Goal: Find specific page/section: Find specific page/section

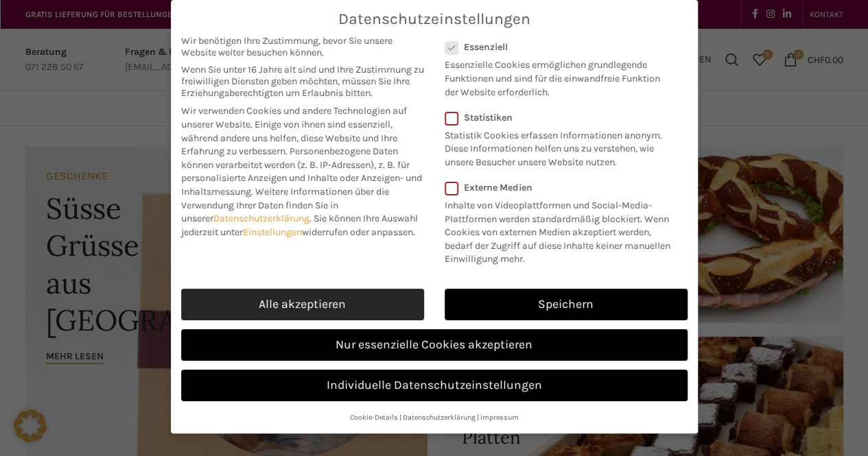
click at [374, 296] on link "Alle akzeptieren" at bounding box center [302, 305] width 243 height 32
checkbox input "true"
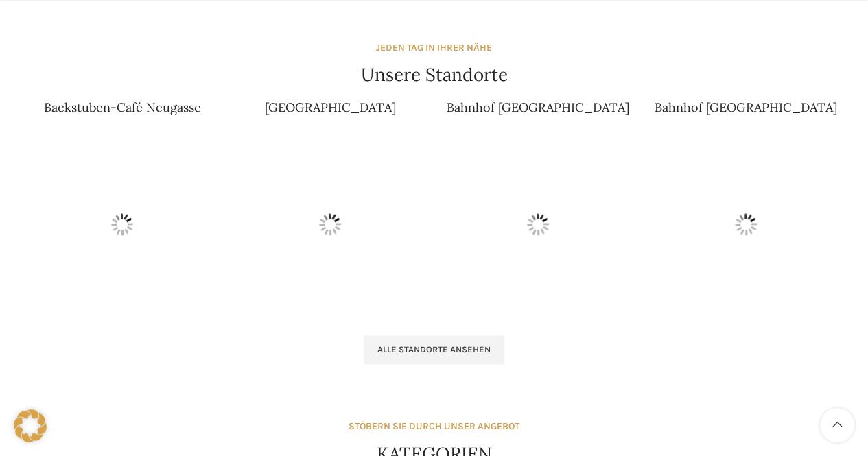
scroll to position [860, 0]
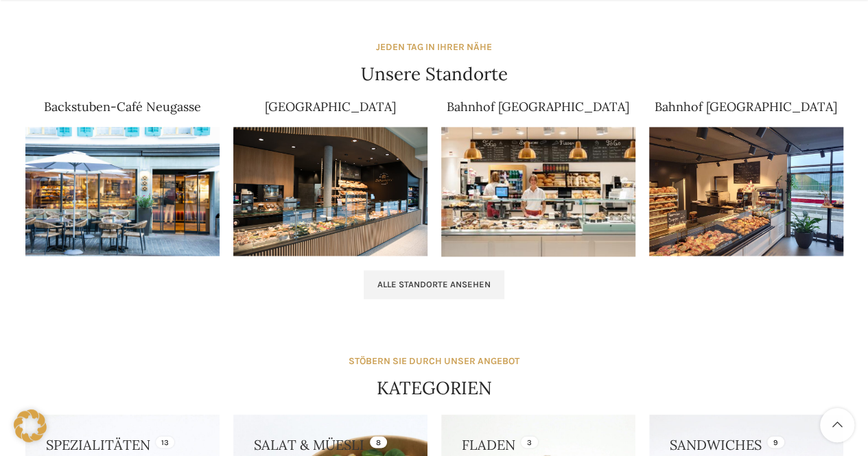
click at [354, 193] on img at bounding box center [330, 192] width 194 height 130
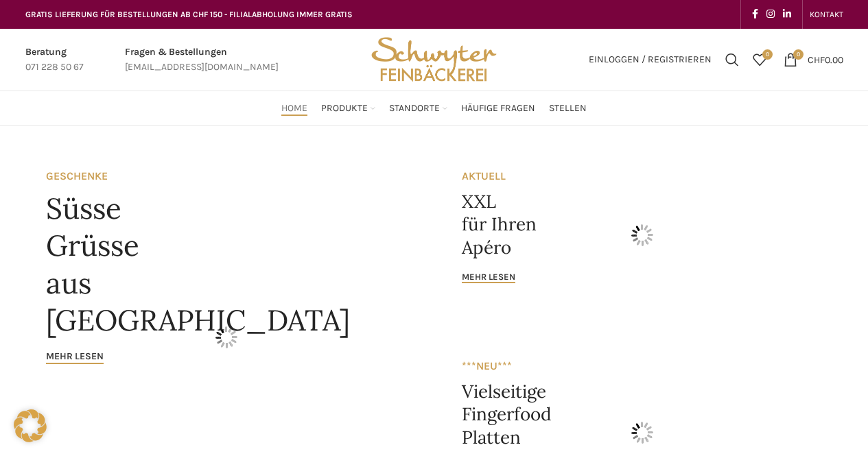
scroll to position [860, 0]
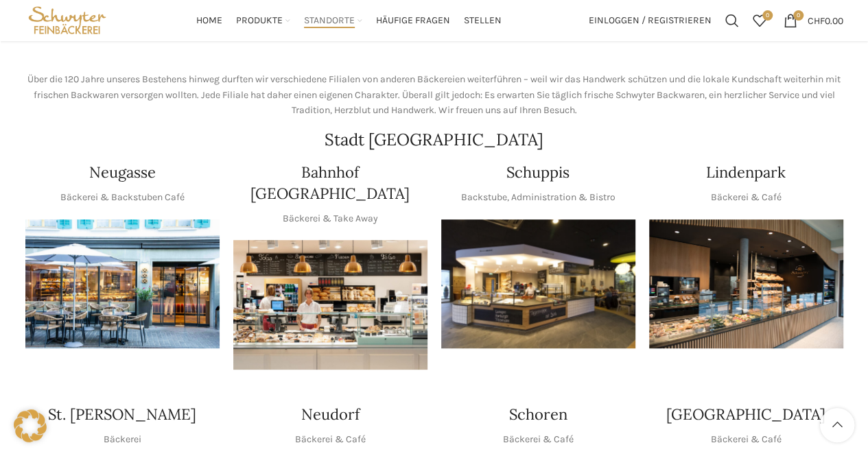
scroll to position [173, 0]
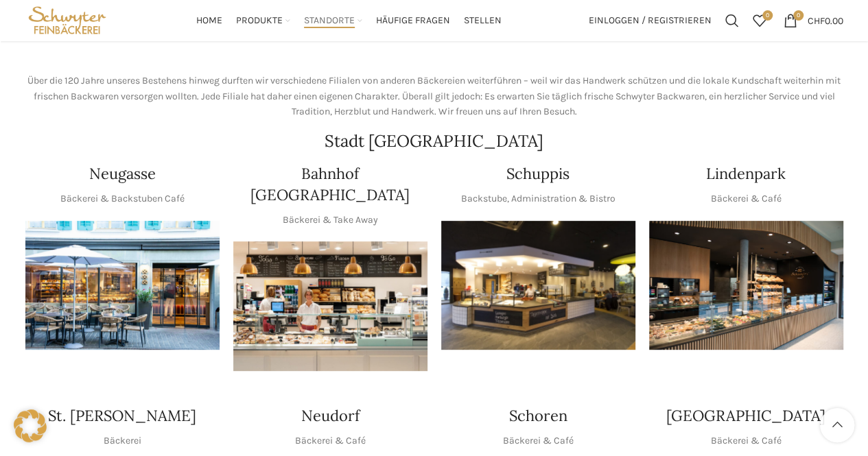
click at [781, 268] on img "1 / 1" at bounding box center [746, 286] width 194 height 130
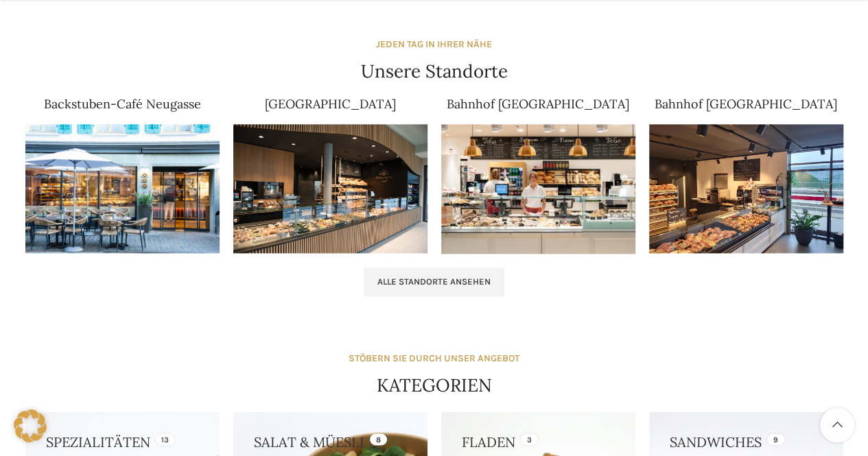
scroll to position [863, 0]
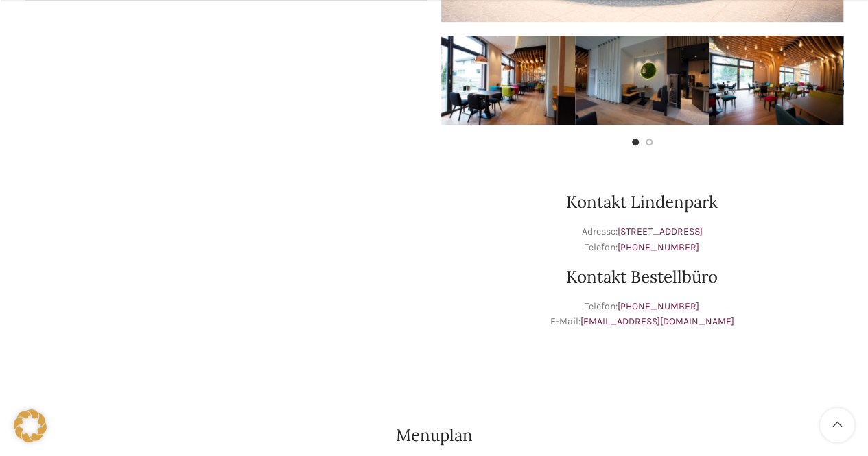
scroll to position [408, 0]
drag, startPoint x: 738, startPoint y: 229, endPoint x: 589, endPoint y: 233, distance: 149.6
click at [589, 233] on p "Adresse: Lindenstrasse 69, 9000 St. Gallen Telefon: +41 71 801 95 85" at bounding box center [642, 239] width 402 height 31
copy link "Lindenstrasse 69, 9000 St. Gallen"
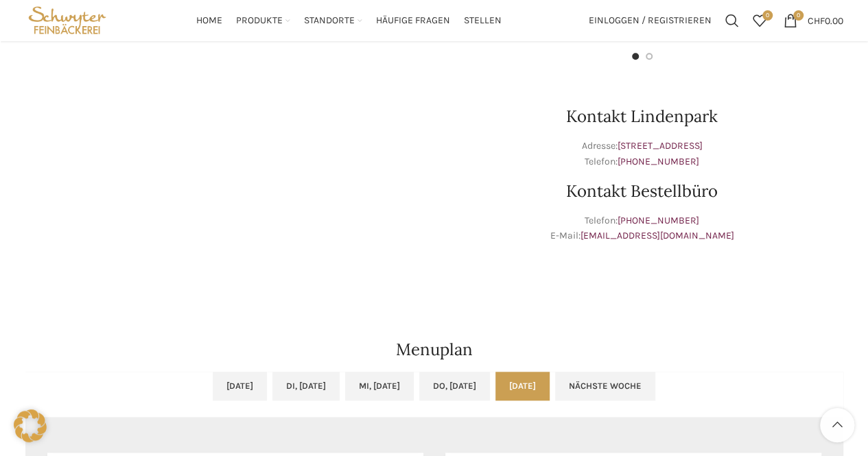
scroll to position [0, 0]
